Goal: Find specific page/section: Find specific page/section

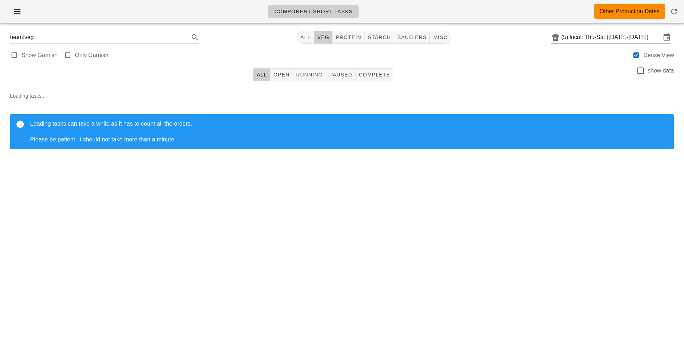
click at [614, 38] on input "local: Thu-Sat ([DATE]-[DATE])" at bounding box center [615, 37] width 91 height 11
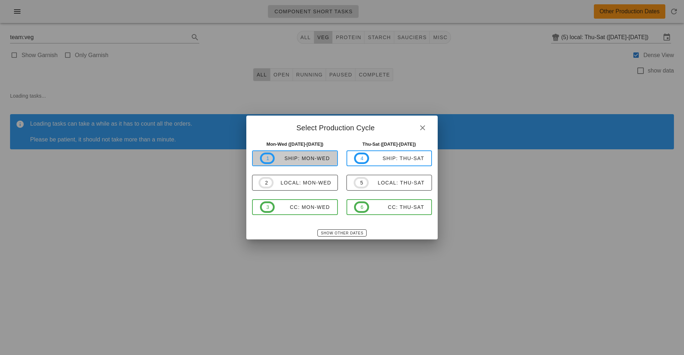
click at [306, 157] on div "ship: Mon-Wed" at bounding box center [302, 159] width 55 height 6
type input "ship: Mon-Wed ([DATE]-[DATE])"
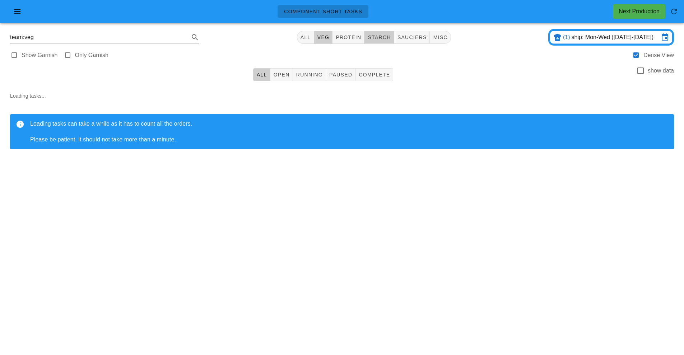
click at [387, 39] on span "starch" at bounding box center [379, 37] width 23 height 6
click at [417, 40] on span "sauciers" at bounding box center [412, 37] width 30 height 6
type input "team:sauciers"
click at [26, 16] on button "button" at bounding box center [17, 11] width 23 height 13
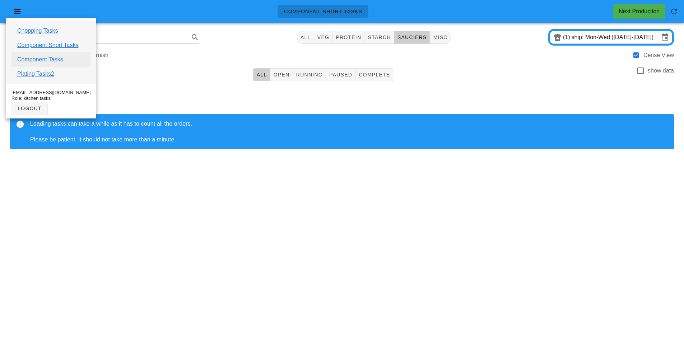
click at [43, 60] on link "Component Tasks" at bounding box center [40, 59] width 46 height 9
